Goal: Find specific page/section: Locate item on page

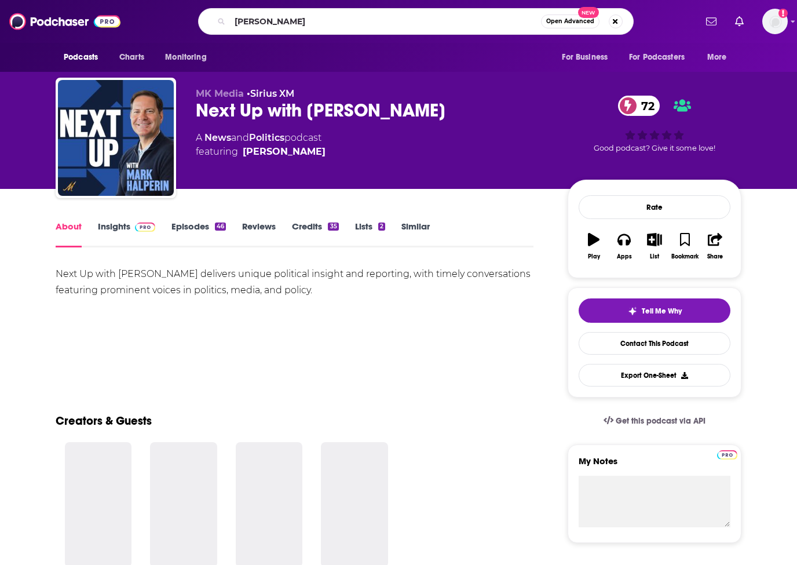
type input "[PERSON_NAME]"
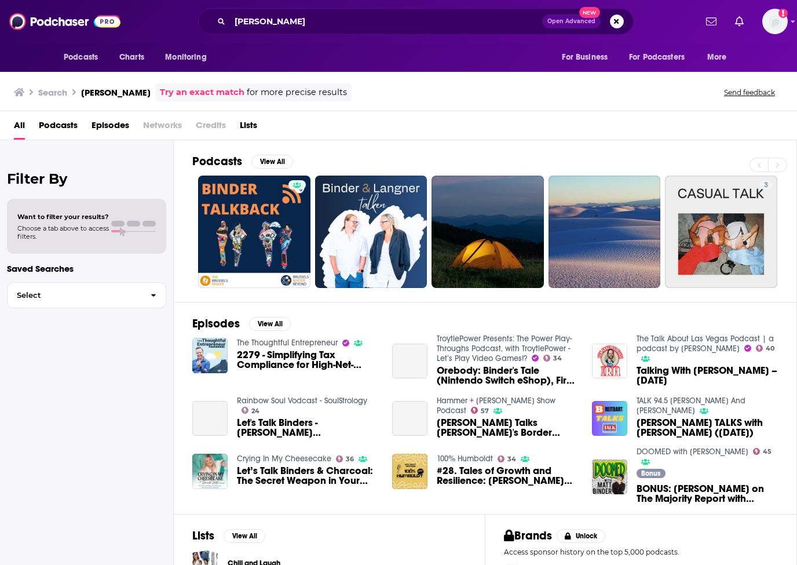
click at [292, 361] on span "2279 - Simplifying Tax Compliance for High-Net-Worth Clients with Gelt's [PERSO…" at bounding box center [307, 360] width 141 height 20
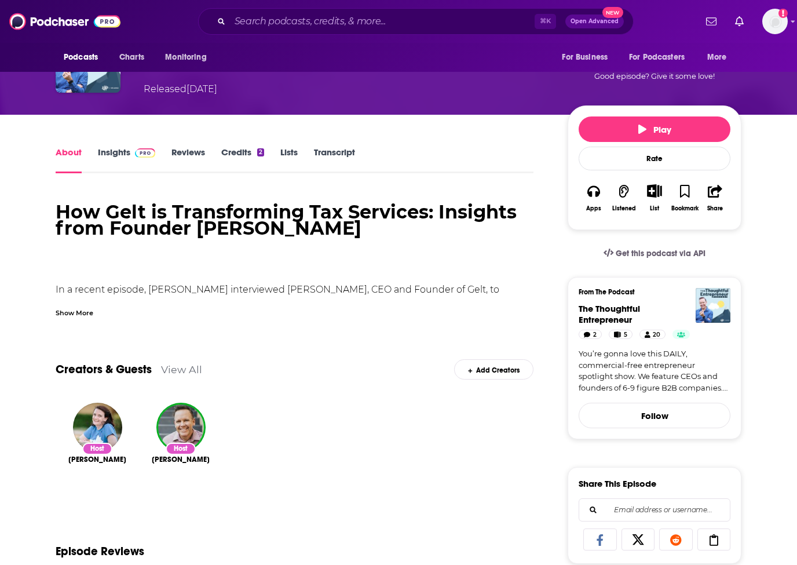
scroll to position [86, 0]
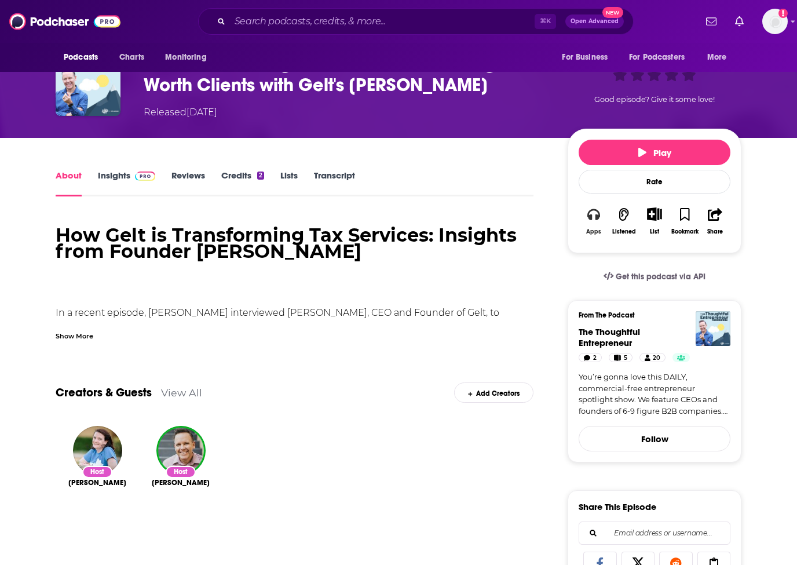
click at [595, 220] on icon "button" at bounding box center [593, 214] width 13 height 13
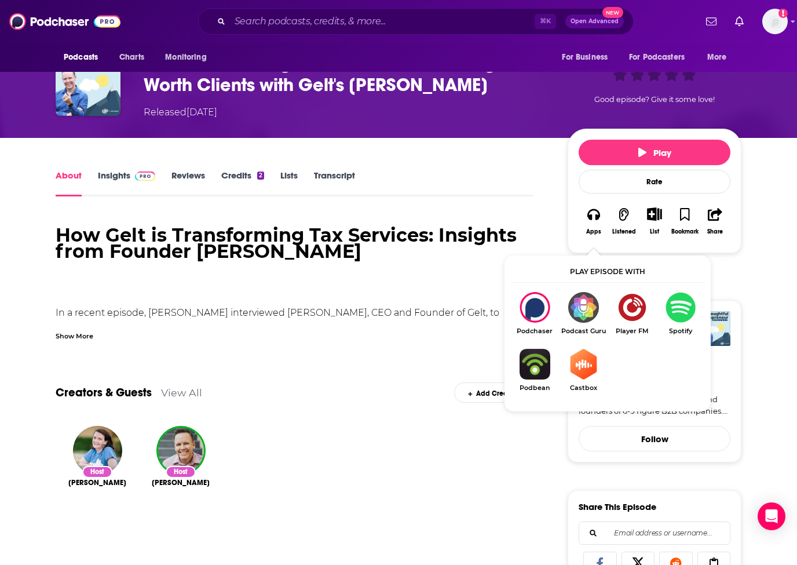
drag, startPoint x: 579, startPoint y: 312, endPoint x: 421, endPoint y: 15, distance: 335.8
click at [0, 0] on div "Podcasts Charts Monitoring ⌘ K Open Advanced New For Business For Podcasters Mo…" at bounding box center [398, 485] width 797 height 1143
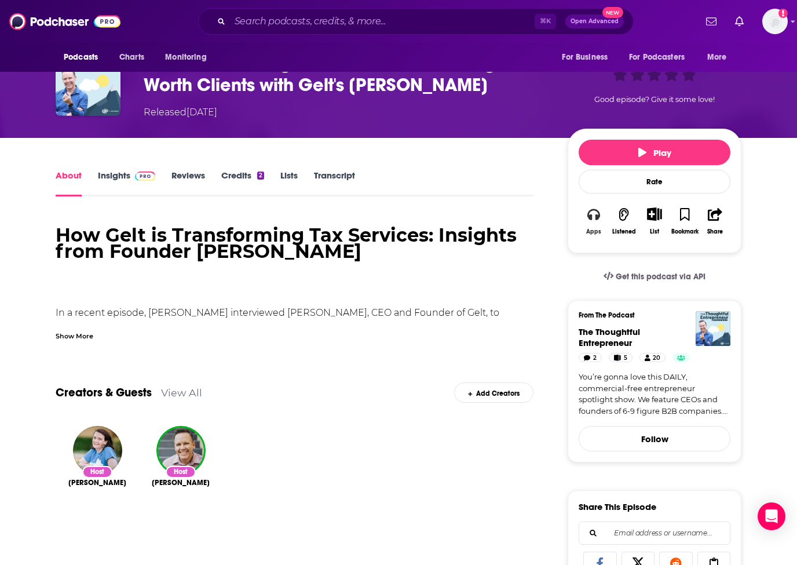
click at [597, 224] on button "Apps" at bounding box center [594, 221] width 30 height 42
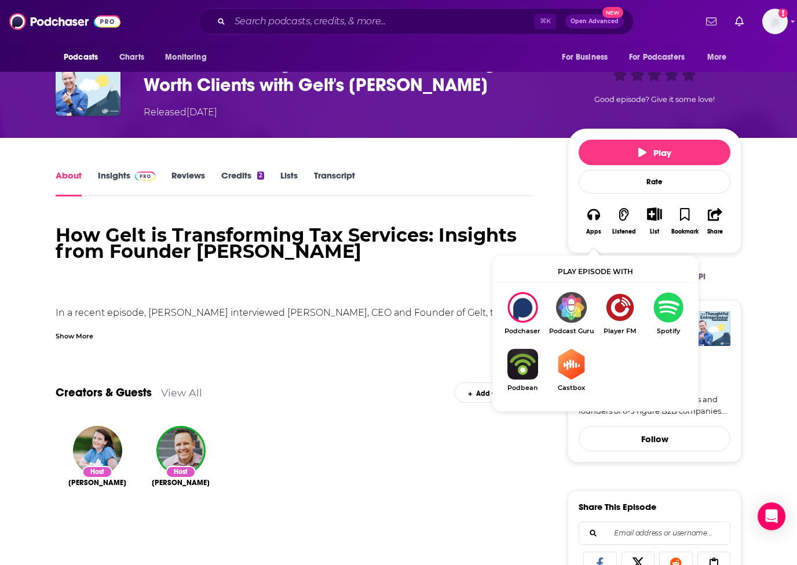
drag, startPoint x: 616, startPoint y: 314, endPoint x: 323, endPoint y: 24, distance: 412.8
click at [0, 0] on div "Podcasts Charts Monitoring ⌘ K Open Advanced New For Business For Podcasters Mo…" at bounding box center [398, 485] width 797 height 1143
drag, startPoint x: 521, startPoint y: 364, endPoint x: 276, endPoint y: 1, distance: 438.4
click at [0, 0] on div "Podcasts Charts Monitoring ⌘ K Open Advanced New For Business For Podcasters Mo…" at bounding box center [398, 485] width 797 height 1143
drag, startPoint x: 570, startPoint y: 371, endPoint x: 297, endPoint y: 2, distance: 458.7
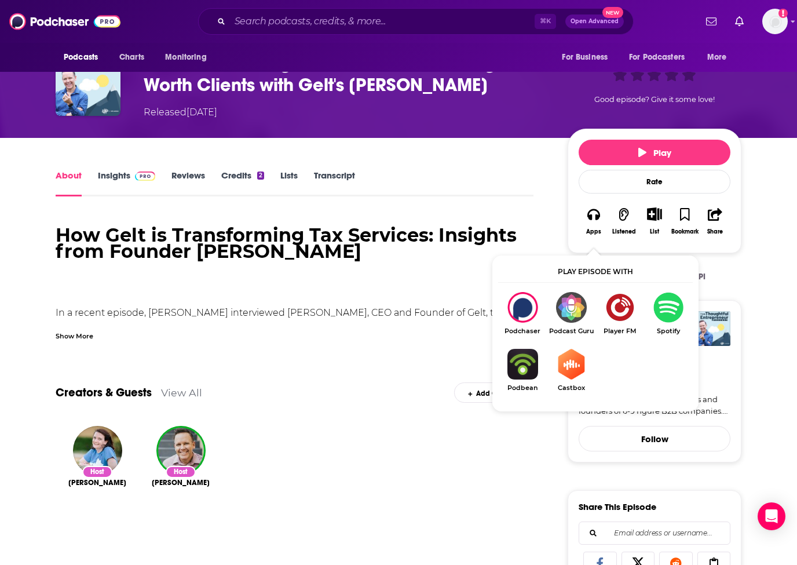
click at [0, 0] on div "Podcasts Charts Monitoring ⌘ K Open Advanced New For Business For Podcasters Mo…" at bounding box center [398, 485] width 797 height 1143
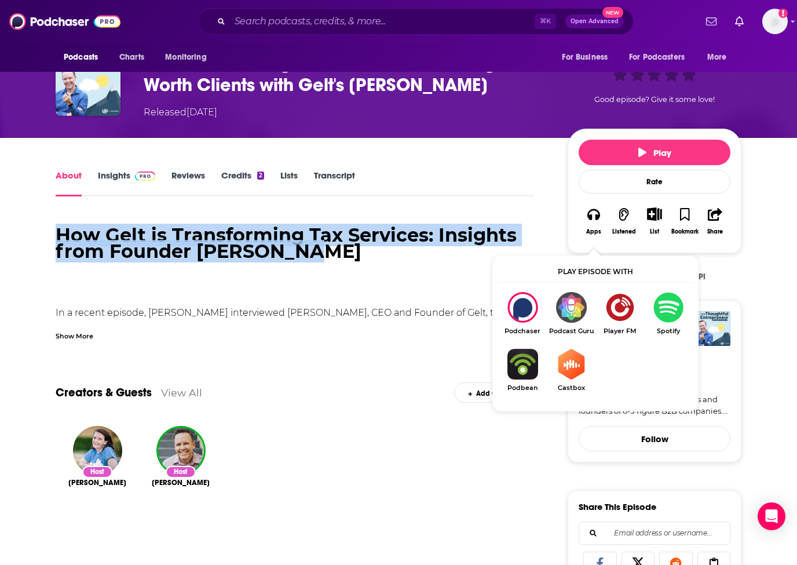
drag, startPoint x: 301, startPoint y: 255, endPoint x: 11, endPoint y: 239, distance: 290.0
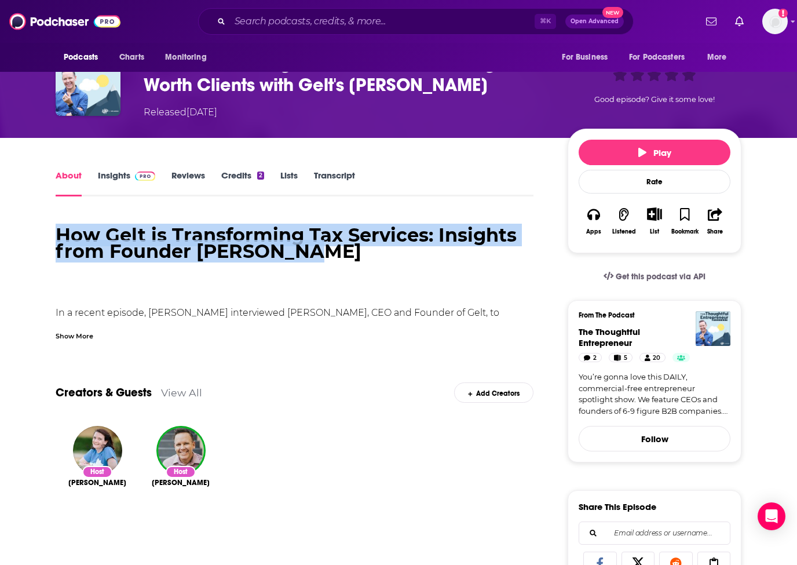
copy h1 "How Gelt is Transforming Tax Services: Insights from Founder [PERSON_NAME]"
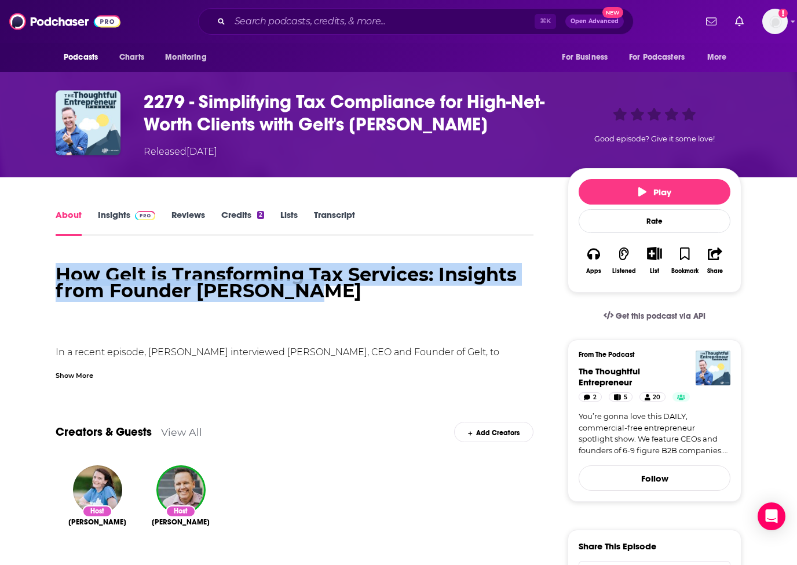
scroll to position [0, 0]
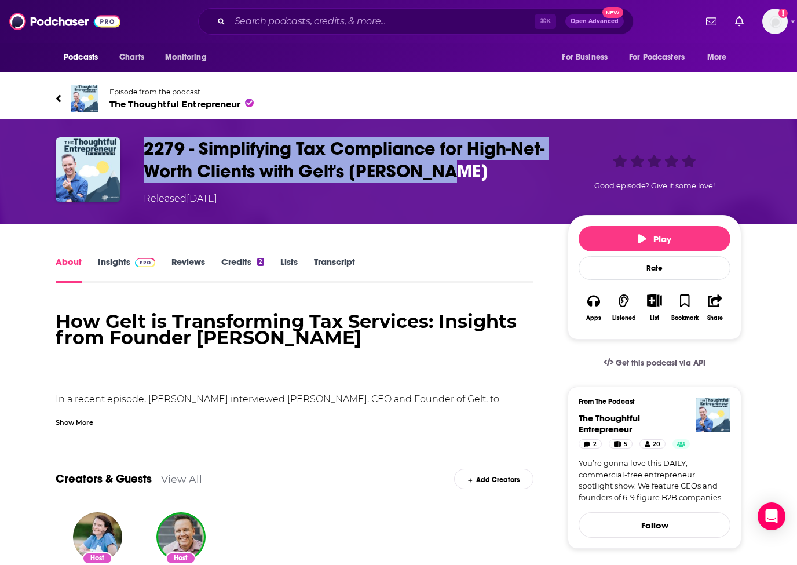
drag, startPoint x: 460, startPoint y: 173, endPoint x: 132, endPoint y: 150, distance: 328.6
click at [132, 150] on div "2279 - Simplifying Tax Compliance for High-Net-Worth Clients with Gelt's [PERSO…" at bounding box center [399, 171] width 686 height 68
copy h1 "2279 - Simplifying Tax Compliance for High-Net-Worth Clients with Gelt's [PERSO…"
